Goal: Complete application form: Complete application form

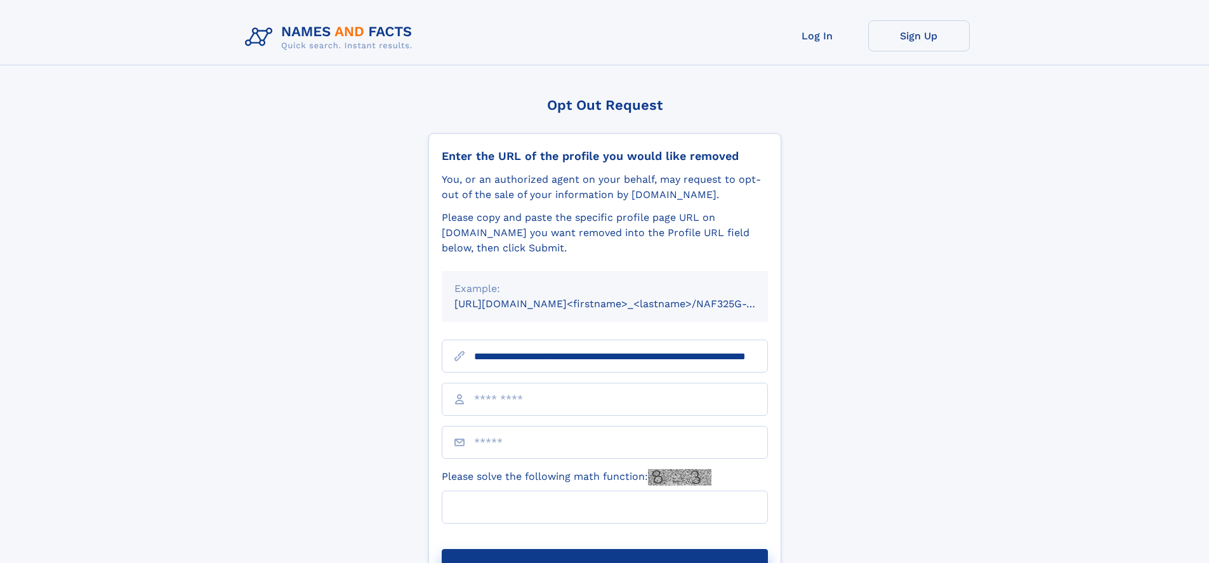
scroll to position [0, 114]
type input "**********"
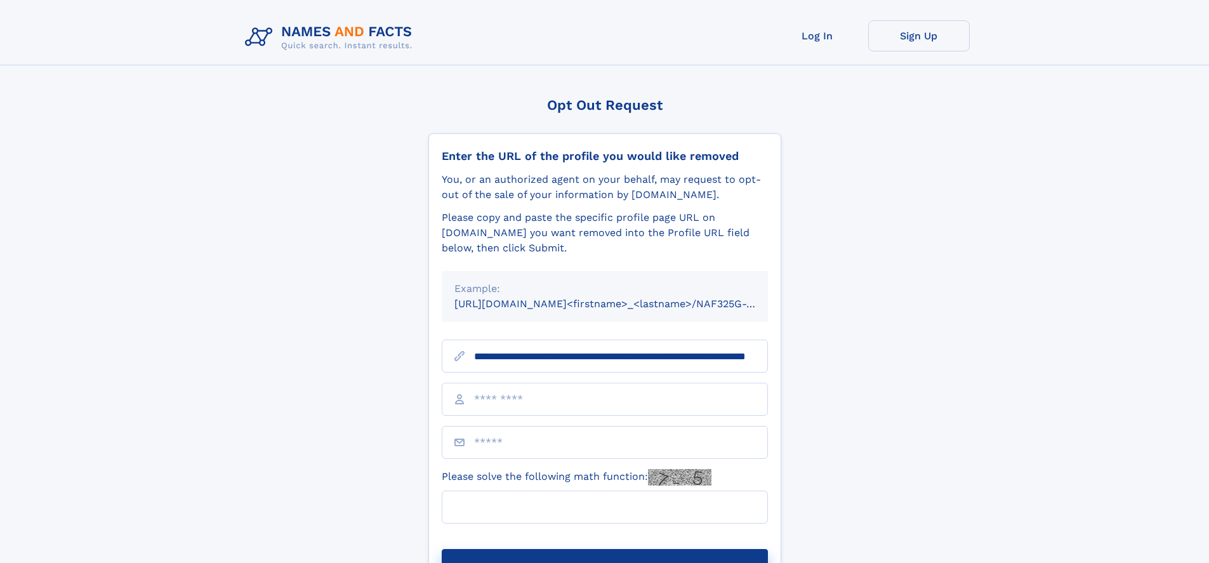
scroll to position [0, 114]
type input "**********"
